Goal: Find specific page/section: Find specific page/section

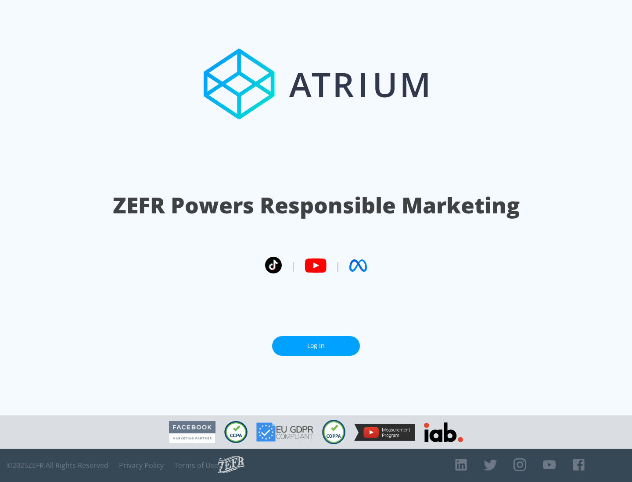
click at [316, 343] on link "Log In" at bounding box center [316, 346] width 88 height 20
